Goal: Task Accomplishment & Management: Complete application form

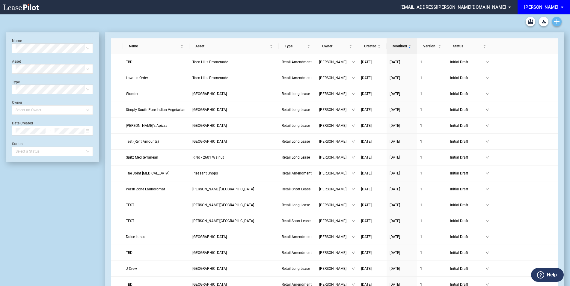
click at [556, 20] on use "Create new document" at bounding box center [556, 21] width 5 height 5
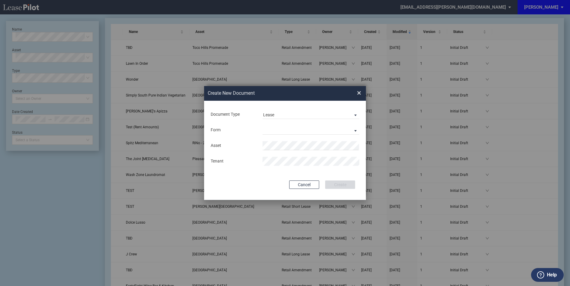
click at [286, 124] on div "Form Retail Long Lease Retail Short Lease" at bounding box center [285, 130] width 150 height 16
click at [285, 130] on md-select "Retail Long Lease Retail Short Lease" at bounding box center [310, 129] width 97 height 9
click at [276, 131] on div "Retail Long Lease" at bounding box center [282, 130] width 38 height 7
click at [299, 158] on li "Plaza in the Park" at bounding box center [310, 157] width 97 height 14
click at [343, 183] on button "Create" at bounding box center [340, 184] width 30 height 8
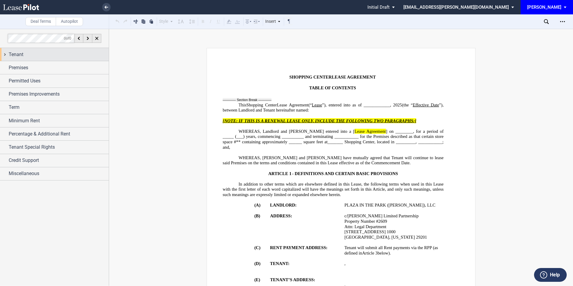
click at [55, 56] on div "Tenant" at bounding box center [59, 54] width 100 height 7
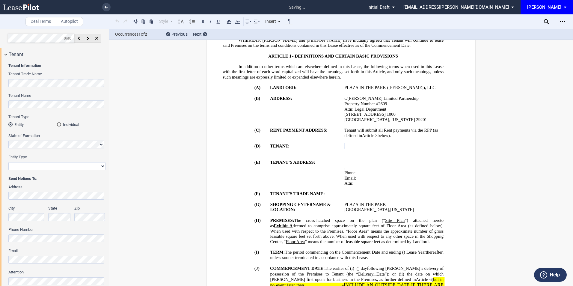
scroll to position [120, 0]
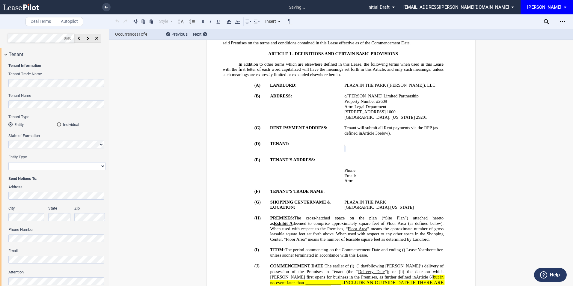
click at [25, 165] on select "Corporation Limited Liability Company General Partnership Limited Partnership O…" at bounding box center [56, 166] width 97 height 8
select select "limited liability company"
click at [8, 162] on select "Corporation Limited Liability Company General Partnership Limited Partnership O…" at bounding box center [56, 166] width 97 height 8
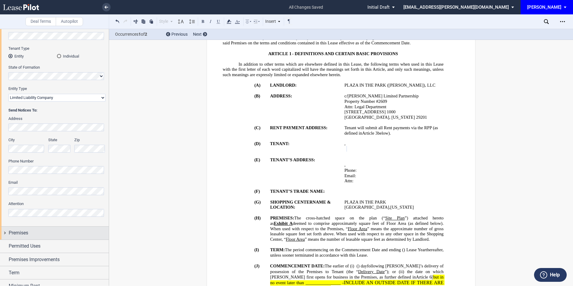
scroll to position [80, 0]
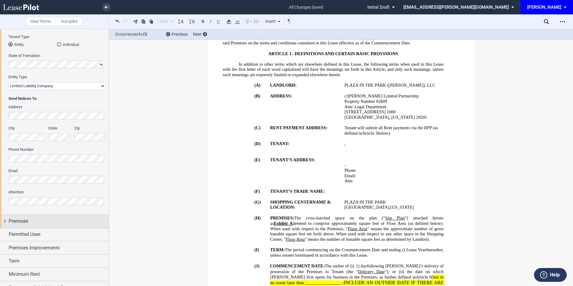
click at [20, 219] on span "Premises" at bounding box center [18, 220] width 19 height 7
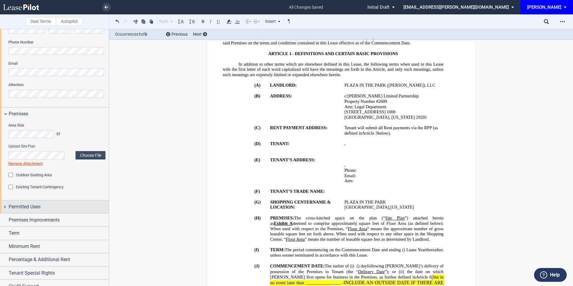
scroll to position [200, 0]
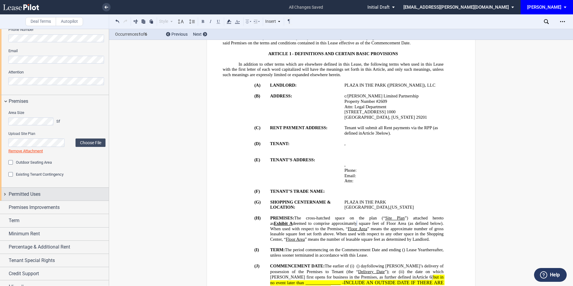
click at [42, 192] on div "Permitted Uses" at bounding box center [59, 193] width 100 height 7
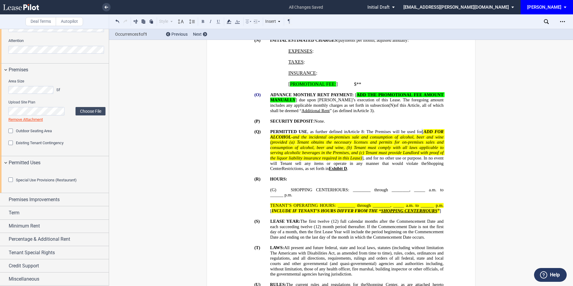
scroll to position [264, 0]
click at [34, 198] on span "Premises Improvements" at bounding box center [34, 199] width 51 height 7
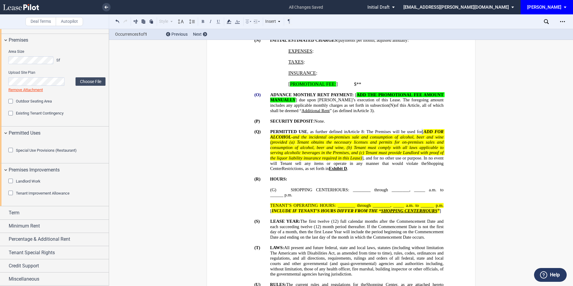
click at [11, 196] on div "Tenant Improvement Allowance" at bounding box center [11, 193] width 6 height 6
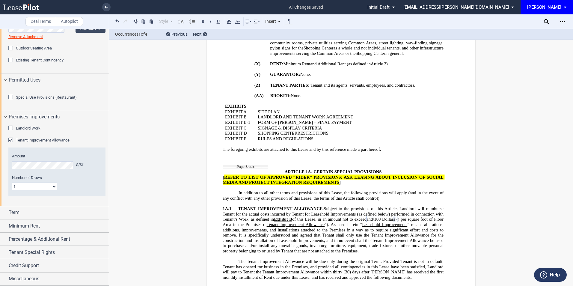
scroll to position [347, 0]
click at [33, 215] on div "Term" at bounding box center [59, 212] width 100 height 7
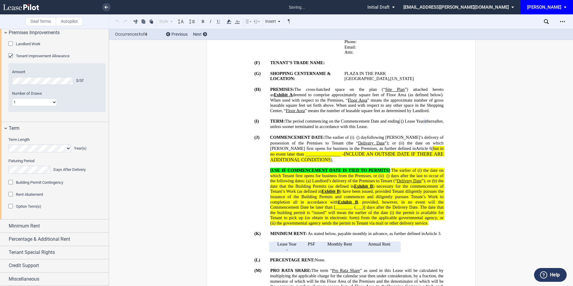
scroll to position [226, 0]
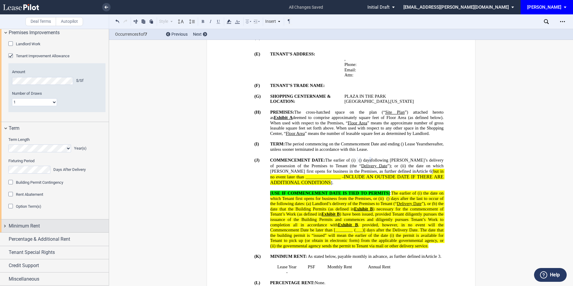
click at [29, 229] on span "Minimum Rent" at bounding box center [24, 225] width 31 height 7
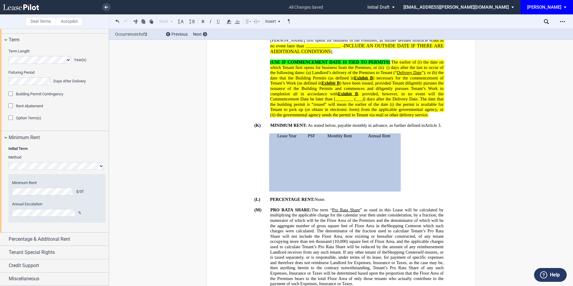
scroll to position [519, 0]
click at [74, 236] on div "Percentage & Additional Rent" at bounding box center [59, 238] width 100 height 7
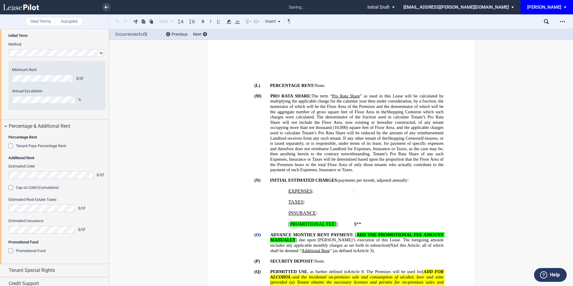
scroll to position [523, 0]
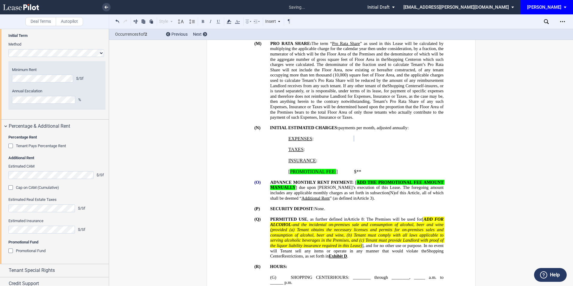
click at [10, 191] on div "Cap on CAM (Cumulative)" at bounding box center [11, 188] width 6 height 6
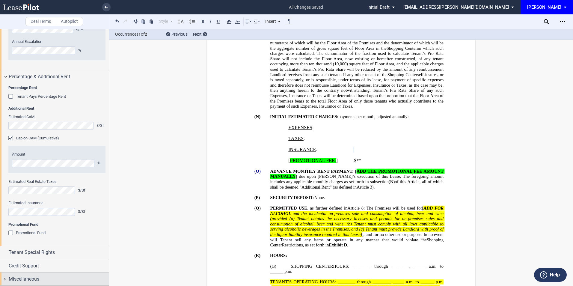
scroll to position [682, 0]
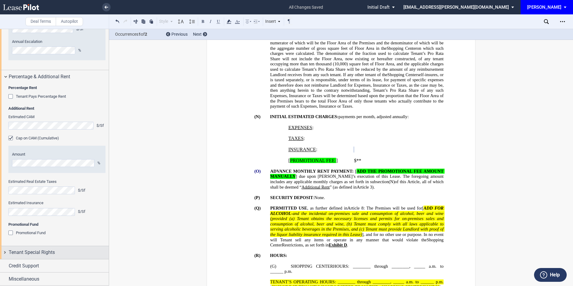
click at [68, 252] on div "Tenant Special Rights" at bounding box center [59, 252] width 100 height 7
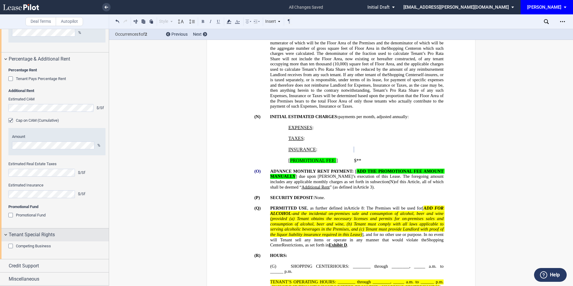
scroll to position [699, 0]
click at [11, 243] on div "Competing Business" at bounding box center [11, 246] width 6 height 6
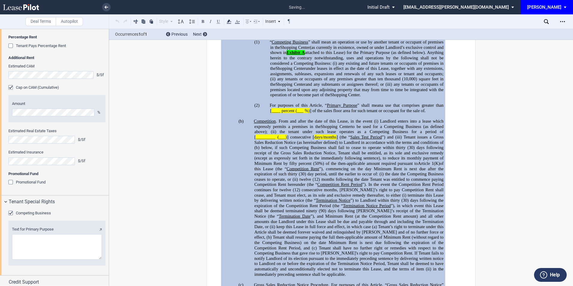
scroll to position [739, 0]
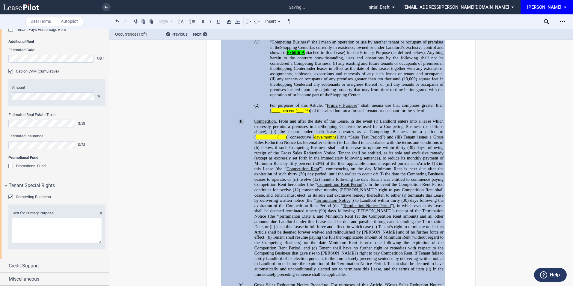
click at [27, 237] on textarea "Text for Primary Purpose" at bounding box center [57, 230] width 90 height 25
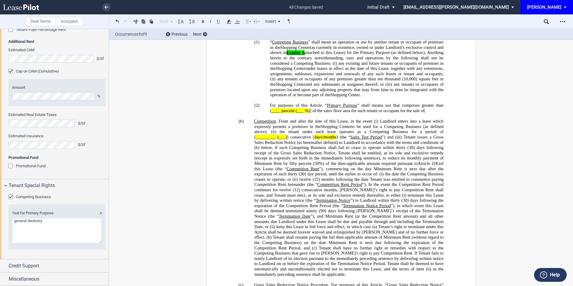
scroll to position [749, 0]
type textarea "general dentistry"
click at [41, 267] on div "Credit Support" at bounding box center [59, 265] width 100 height 7
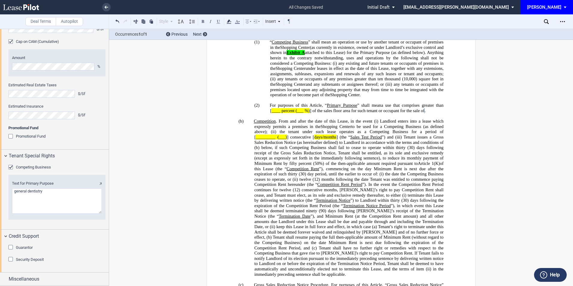
scroll to position [778, 0]
click at [11, 258] on div "Security Deposit" at bounding box center [11, 260] width 6 height 6
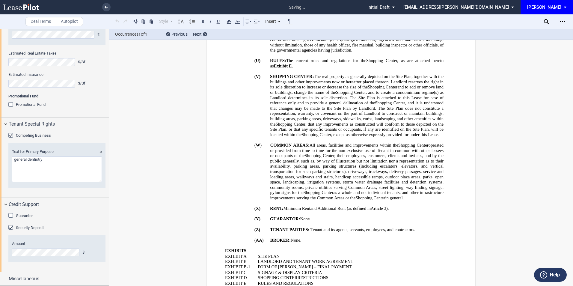
scroll to position [593, 0]
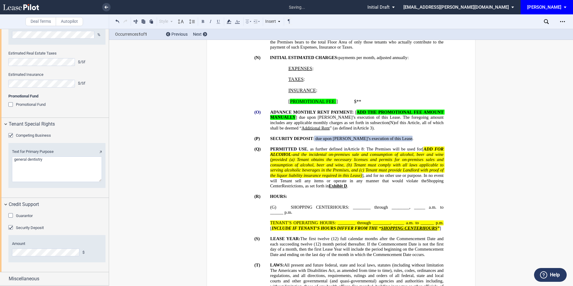
click at [11, 231] on div "Security Deposit" at bounding box center [11, 228] width 6 height 6
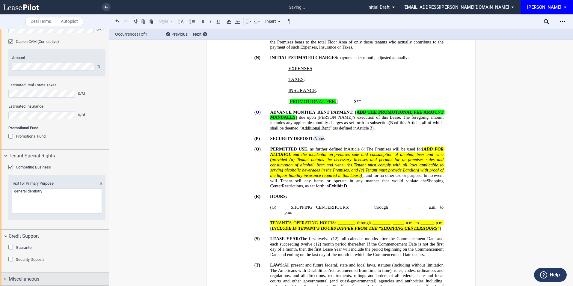
click at [28, 277] on span "Miscellaneous" at bounding box center [24, 278] width 31 height 7
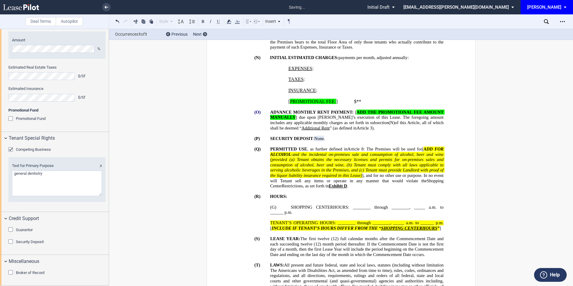
scroll to position [796, 0]
click at [8, 273] on div "Broker of Record Name" at bounding box center [54, 276] width 109 height 18
click at [11, 273] on div "Broker of Record" at bounding box center [11, 273] width 6 height 6
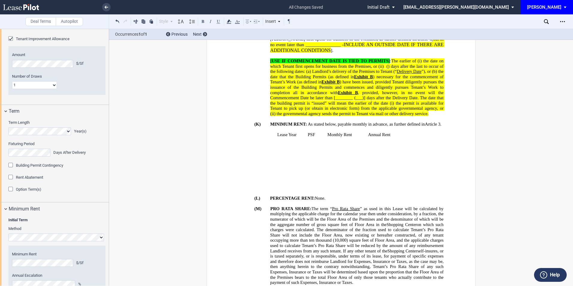
scroll to position [428, 0]
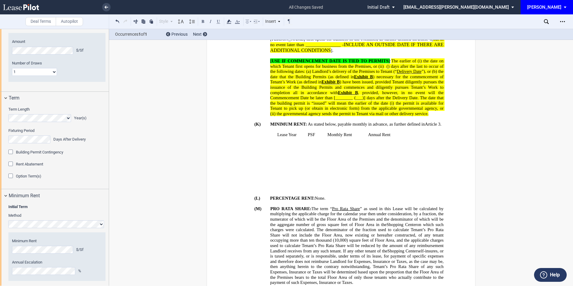
click at [10, 179] on div "Option Term(s)" at bounding box center [11, 176] width 6 height 6
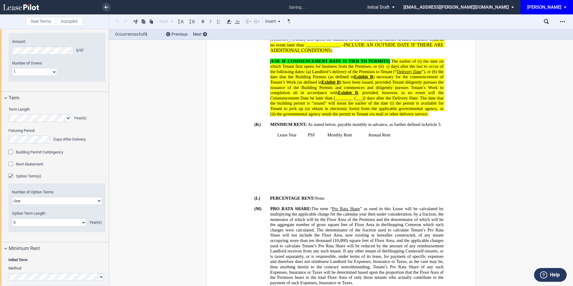
scroll to position [233, 0]
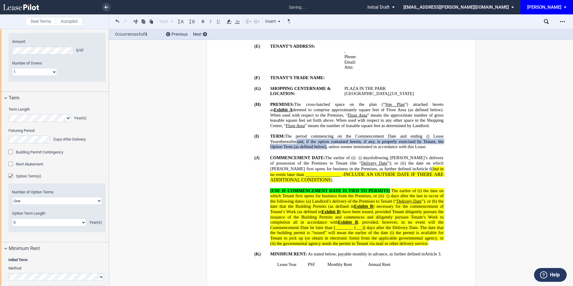
click at [23, 226] on select "0 1 2 3 4 5 6 7 8 9 10 11 12 13 14 15 16 17 18 19 20" at bounding box center [49, 222] width 74 height 8
select select "number:5"
click at [12, 226] on select "0 1 2 3 4 5 6 7 8 9 10 11 12 13 14 15 16 17 18 19 20" at bounding box center [49, 222] width 74 height 8
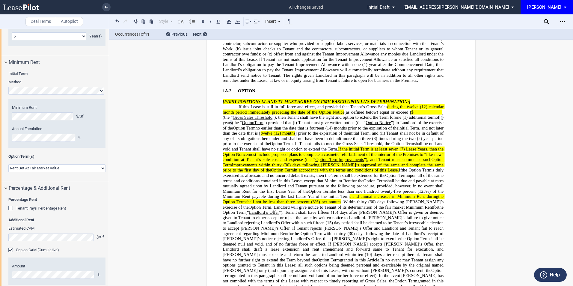
scroll to position [628, 0]
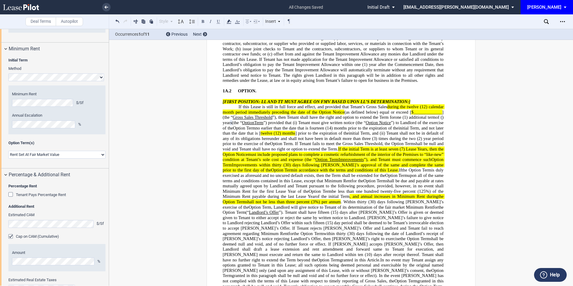
click at [38, 158] on select "Rent Set At Fair Market Value Rent Specified in [GEOGRAPHIC_DATA]" at bounding box center [56, 155] width 97 height 8
select select "fixed"
click at [8, 158] on select "Rent Set At Fair Market Value Rent Specified in [GEOGRAPHIC_DATA]" at bounding box center [56, 155] width 97 height 8
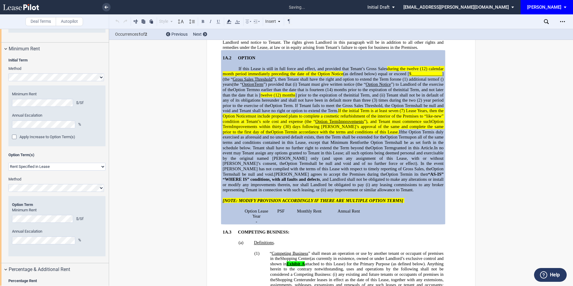
scroll to position [1462, 0]
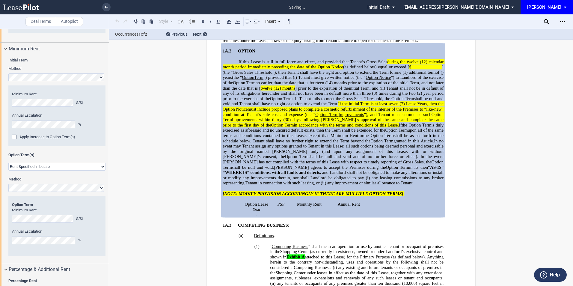
click at [13, 140] on div "Apply Increase to Option Term(s)" at bounding box center [15, 137] width 6 height 6
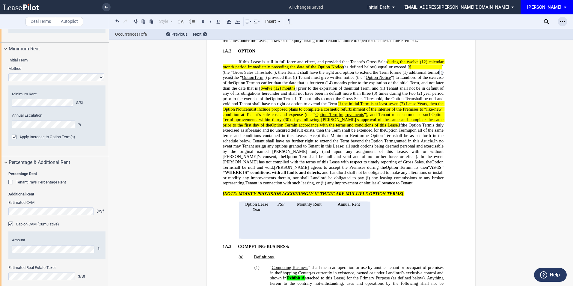
click at [562, 20] on icon "Open Lease options menu" at bounding box center [562, 21] width 5 height 5
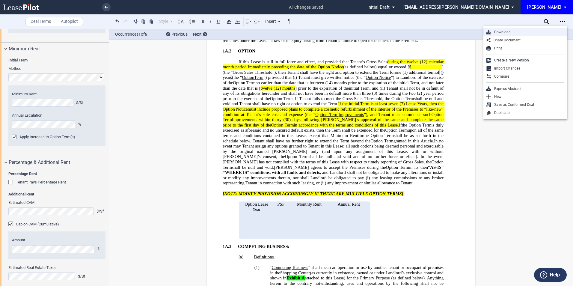
click at [521, 34] on div "Download" at bounding box center [527, 32] width 73 height 5
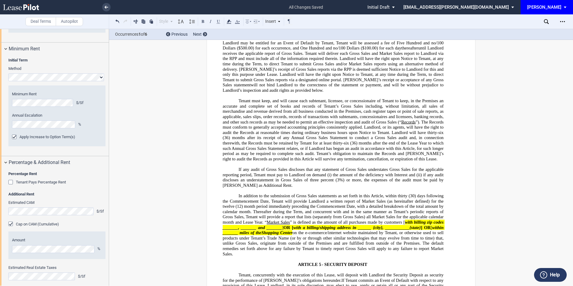
scroll to position [2980, 0]
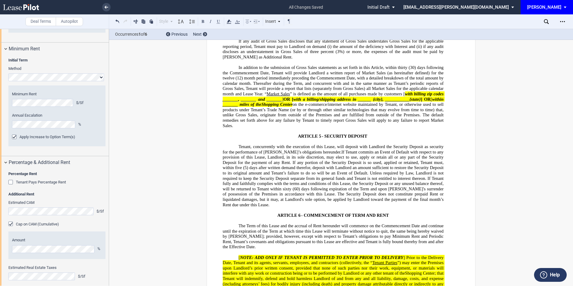
drag, startPoint x: 361, startPoint y: 76, endPoint x: 369, endPoint y: 75, distance: 7.8
click at [361, 76] on span "(30) days following the Commencement Date, Tenant will provide Landlord a writt…" at bounding box center [334, 73] width 222 height 16
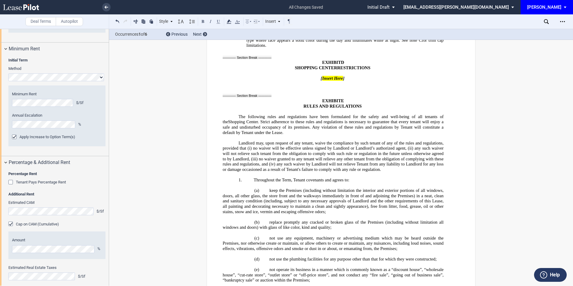
scroll to position [14779, 0]
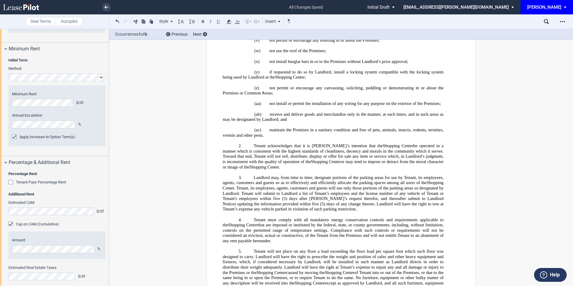
click at [306, 249] on span "Tenant will not place on any floor a load exceeding the floor load per square f…" at bounding box center [334, 262] width 222 height 26
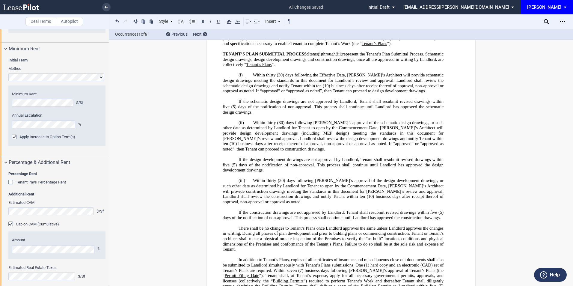
scroll to position [12024, 0]
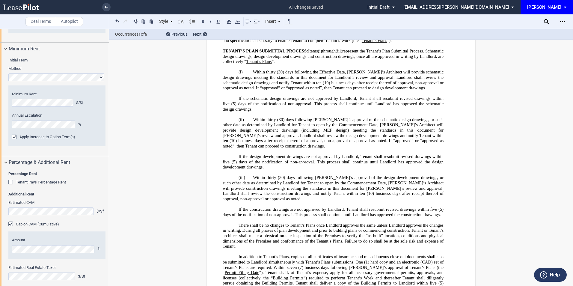
drag, startPoint x: 405, startPoint y: 229, endPoint x: 340, endPoint y: 251, distance: 68.7
